Goal: Task Accomplishment & Management: Use online tool/utility

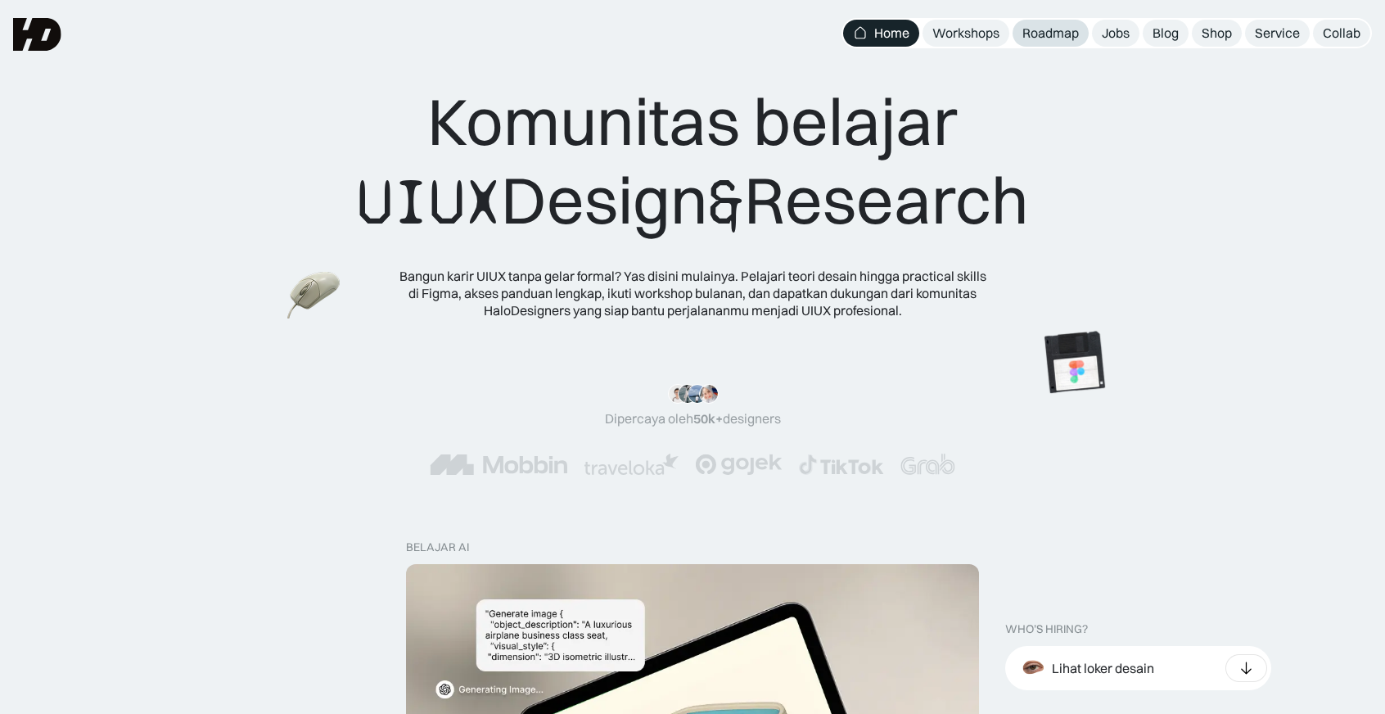
click at [1059, 34] on div "Roadmap" at bounding box center [1050, 33] width 56 height 17
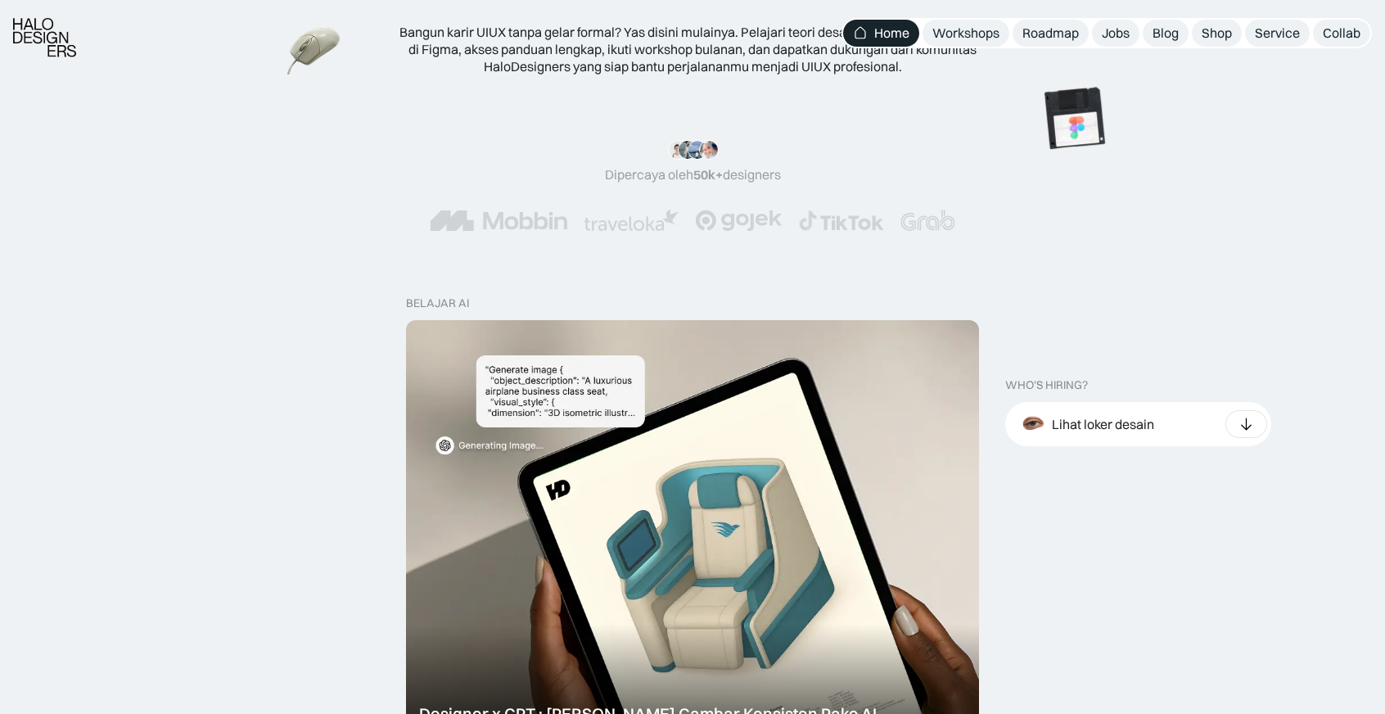
scroll to position [573, 0]
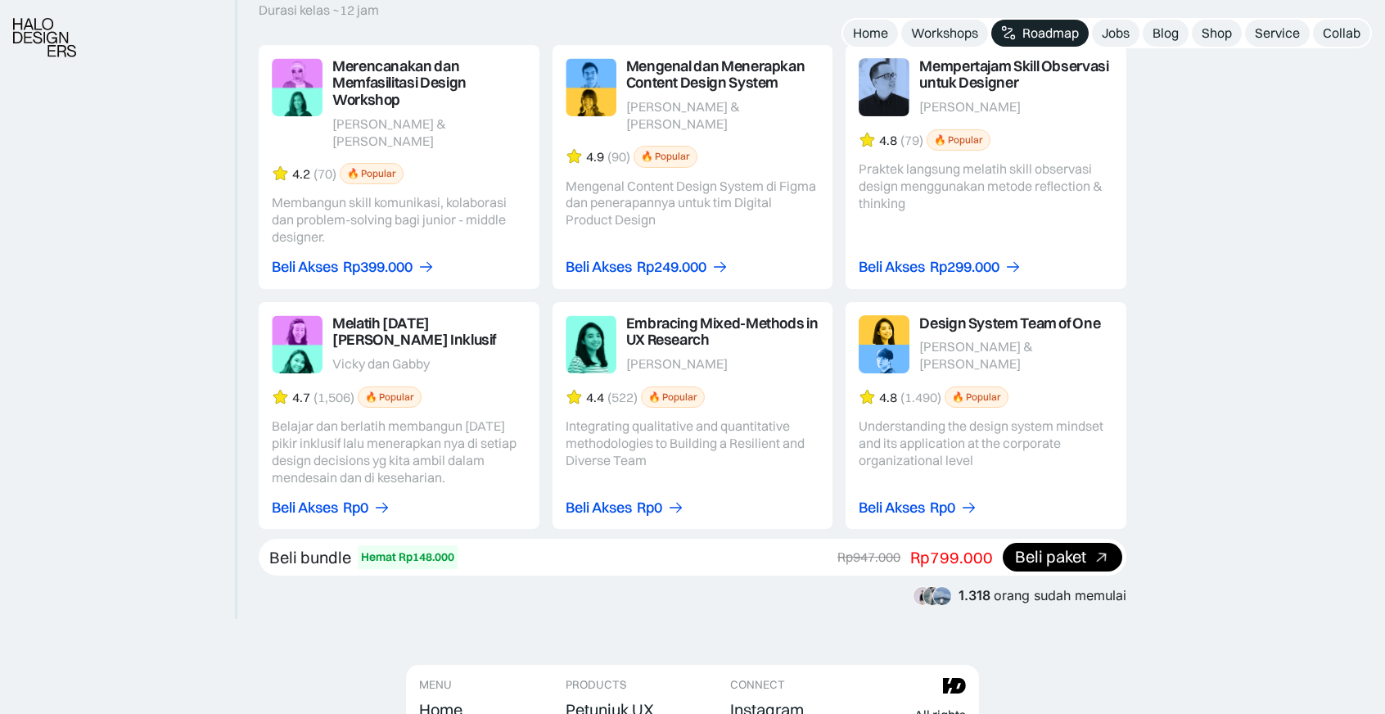
scroll to position [3029, 0]
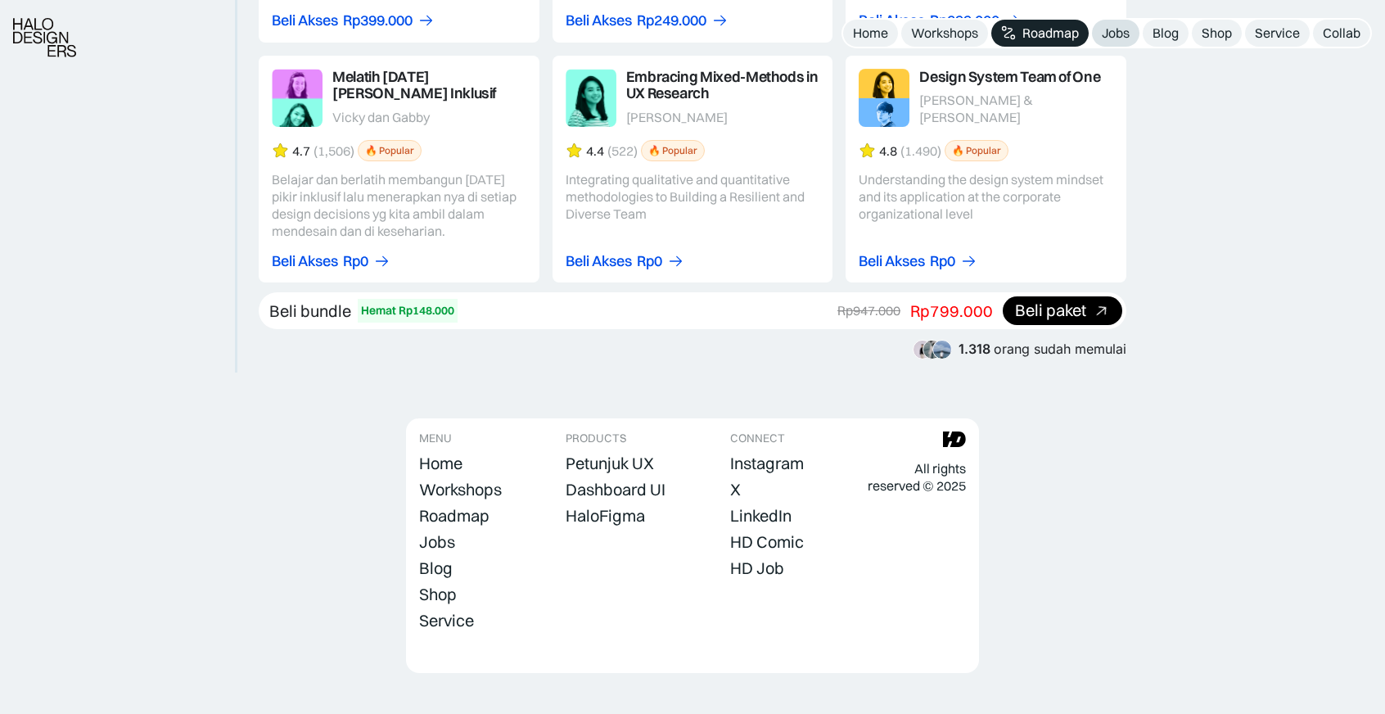
click at [1093, 41] on link "Jobs" at bounding box center [1115, 33] width 47 height 27
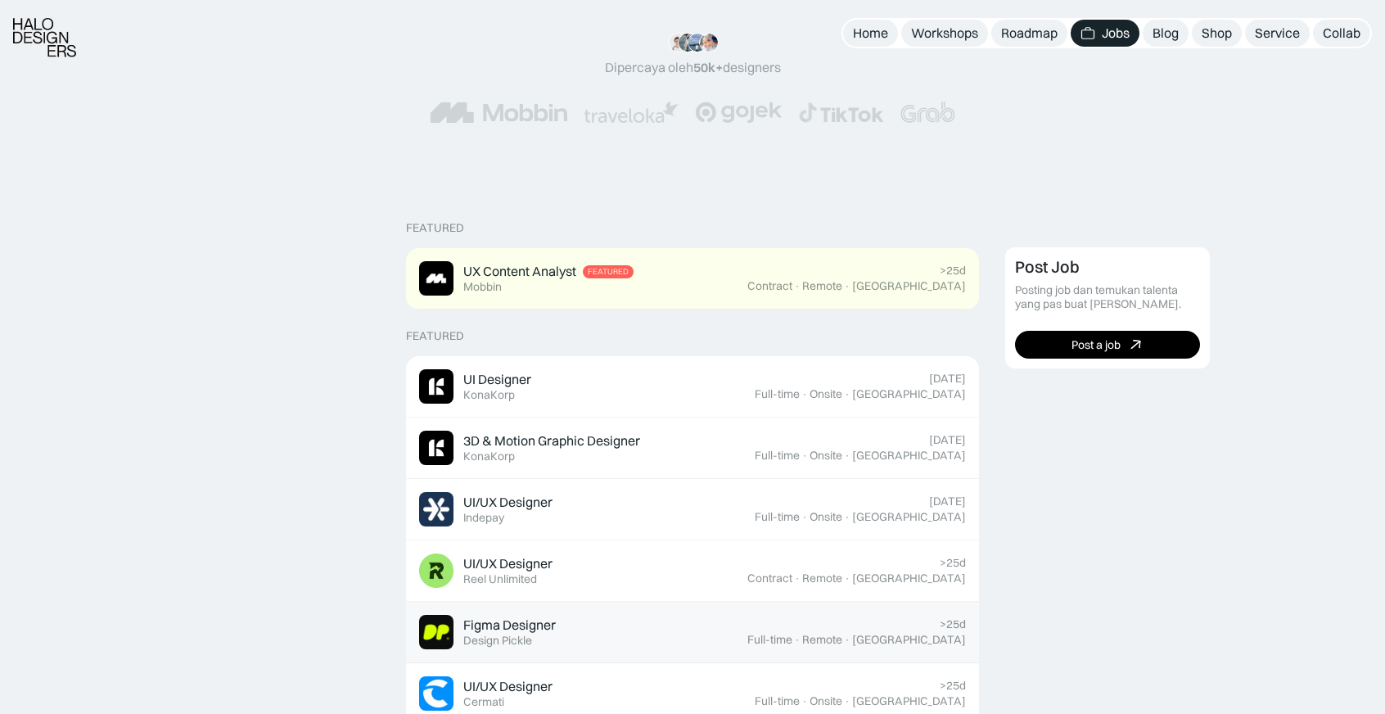
scroll to position [409, 0]
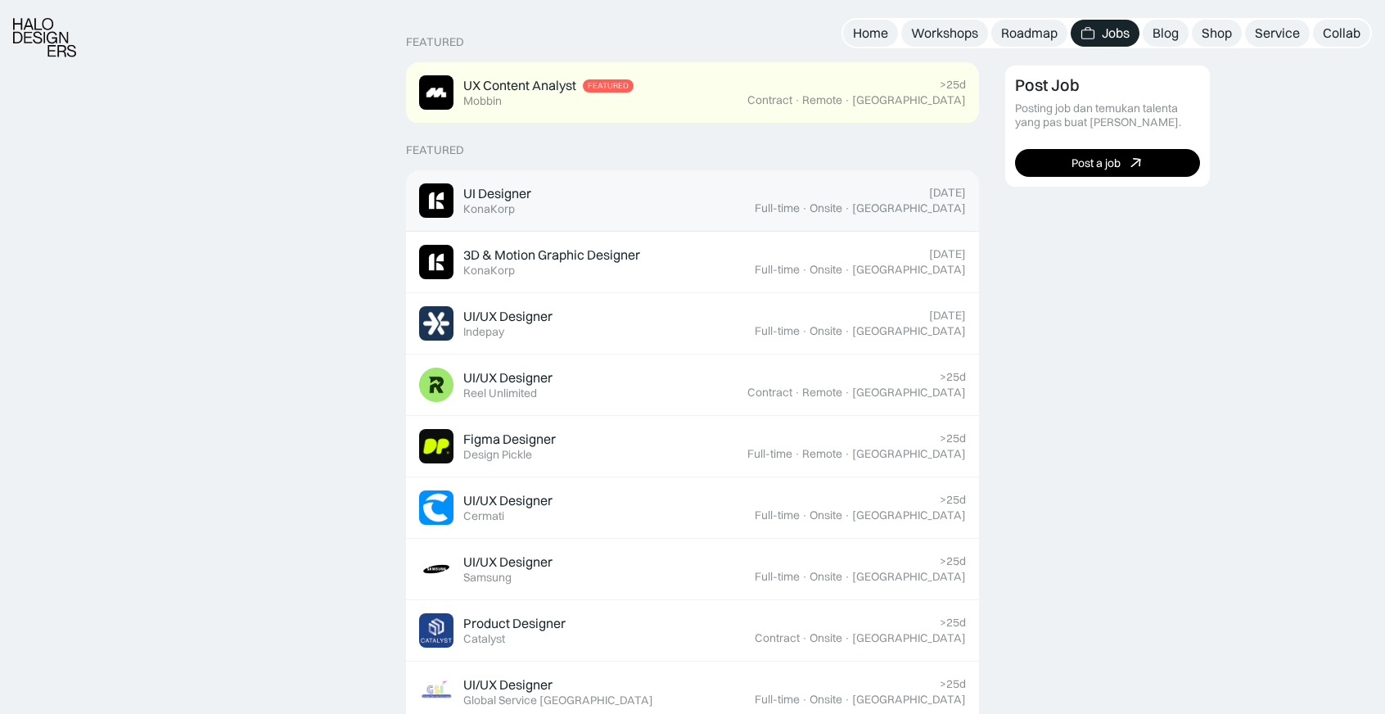
click at [627, 201] on div "UI Designer Featured KonaKorp" at bounding box center [587, 200] width 336 height 34
click at [842, 209] on div "Onsite" at bounding box center [825, 208] width 33 height 14
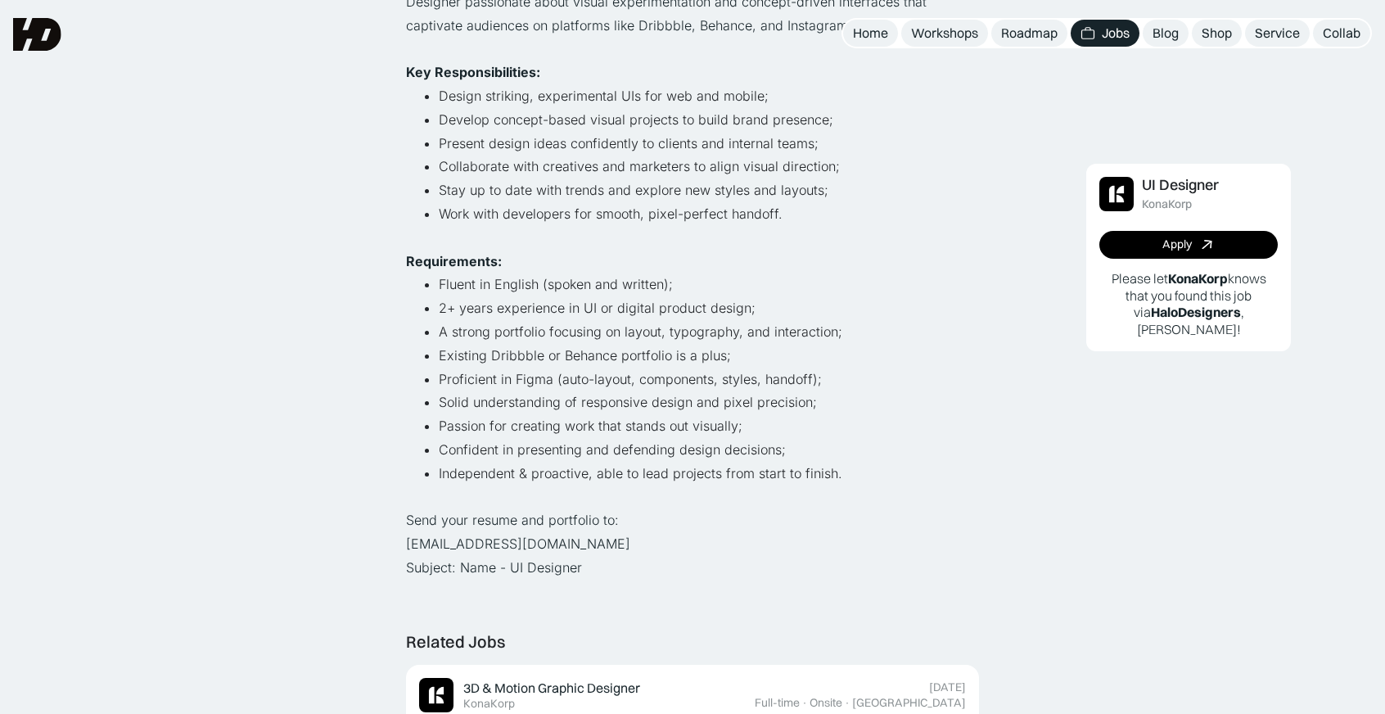
scroll to position [82, 0]
